Goal: Use online tool/utility: Utilize a website feature to perform a specific function

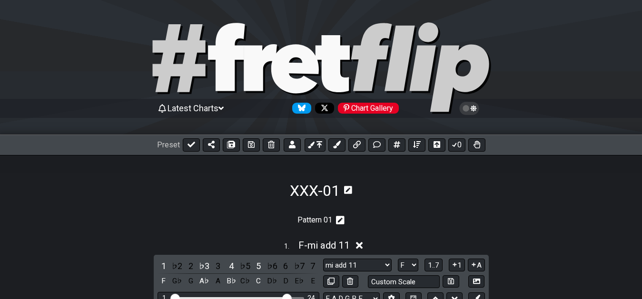
select select "F"
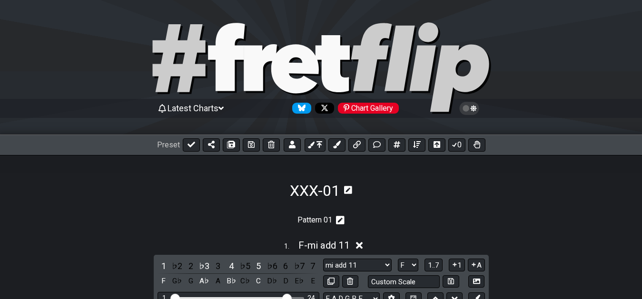
select select "F"
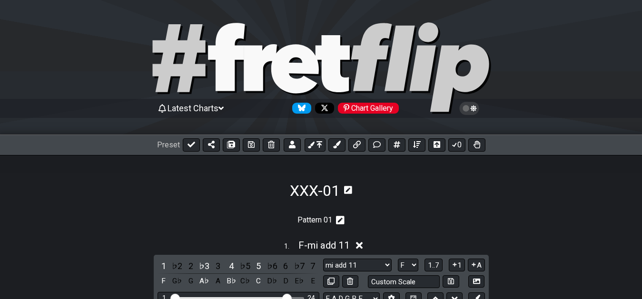
select select "F"
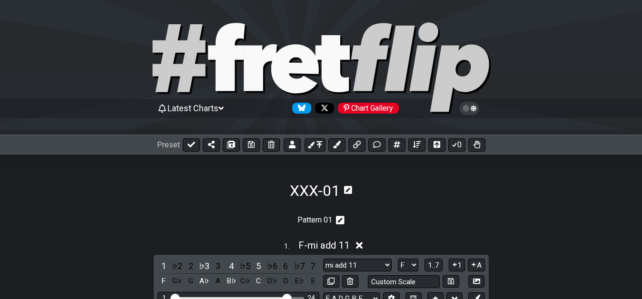
select select "A"
select select "F"
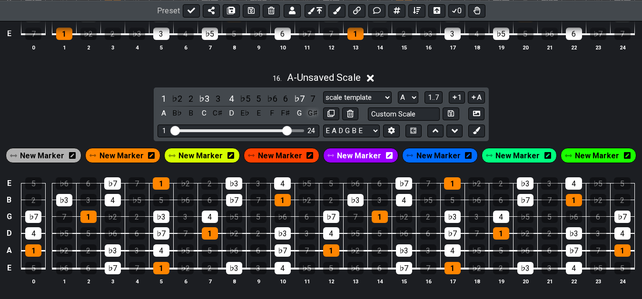
scroll to position [3696, 0]
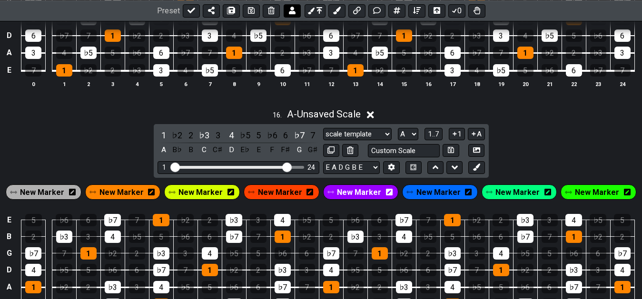
click at [290, 10] on icon at bounding box center [292, 11] width 7 height 8
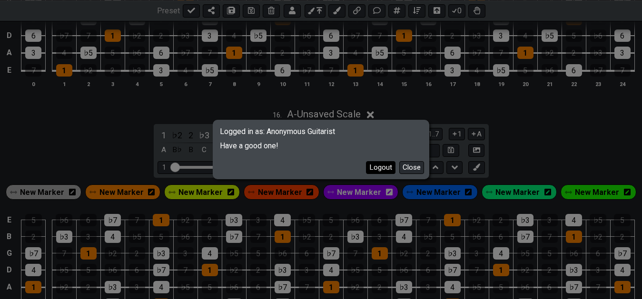
click at [382, 169] on button "Logout" at bounding box center [381, 167] width 30 height 13
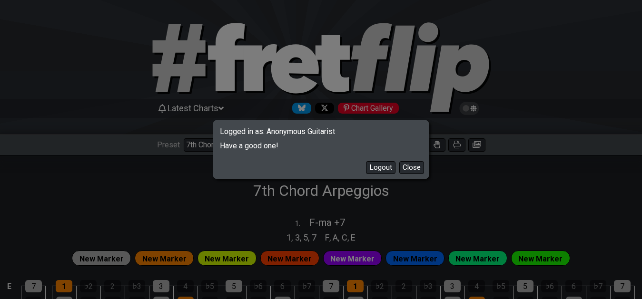
select select "/02F9A7NK"
select select "F"
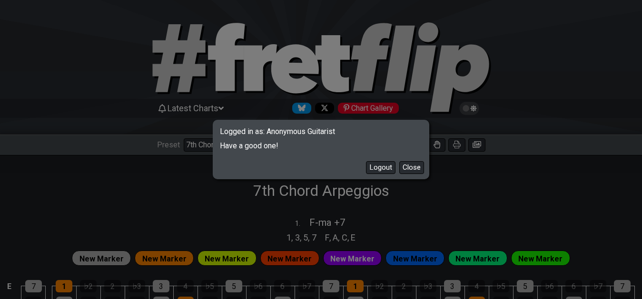
select select "F"
click at [379, 169] on button "Logout" at bounding box center [381, 167] width 30 height 13
